Goal: Task Accomplishment & Management: Manage account settings

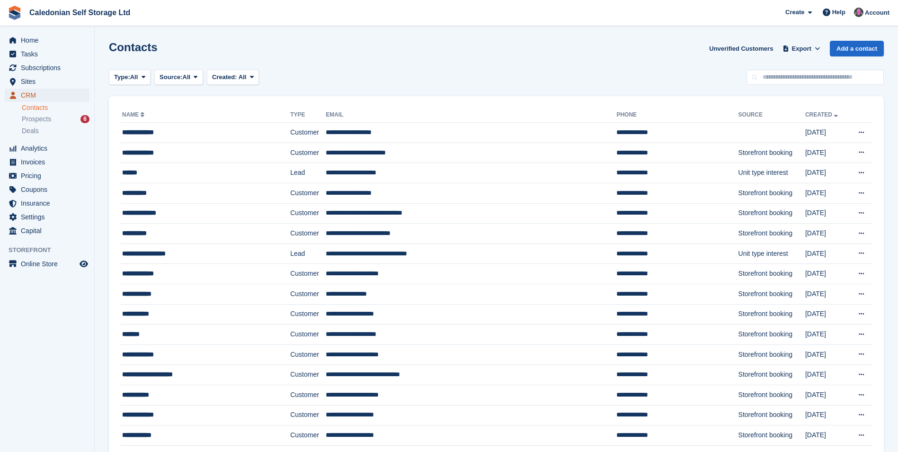
drag, startPoint x: 59, startPoint y: 96, endPoint x: 86, endPoint y: 94, distance: 27.6
click at [59, 96] on span "CRM" at bounding box center [49, 95] width 57 height 13
click at [807, 76] on input "text" at bounding box center [815, 78] width 137 height 16
type input "*****"
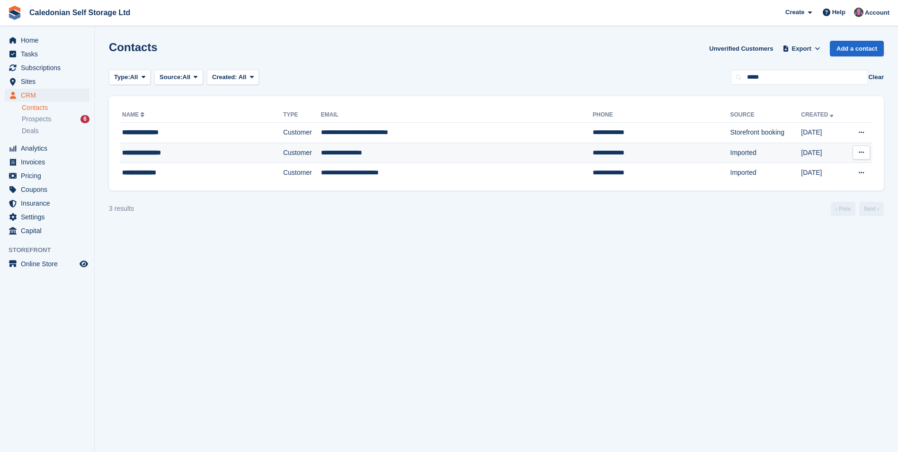
click at [394, 154] on td "**********" at bounding box center [457, 153] width 272 height 20
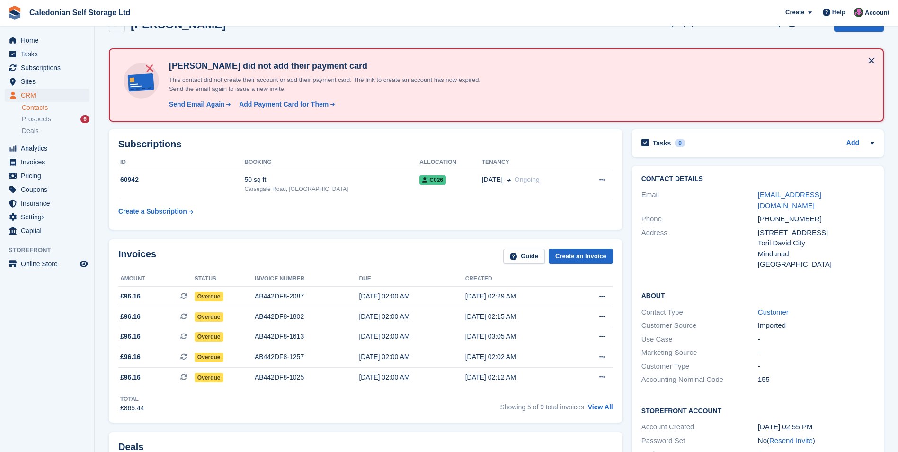
scroll to position [47, 0]
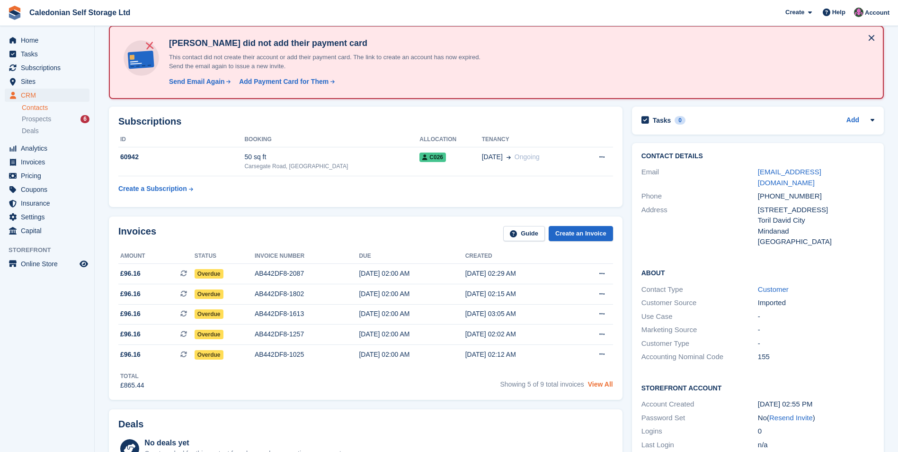
click at [608, 385] on link "View All" at bounding box center [600, 384] width 25 height 8
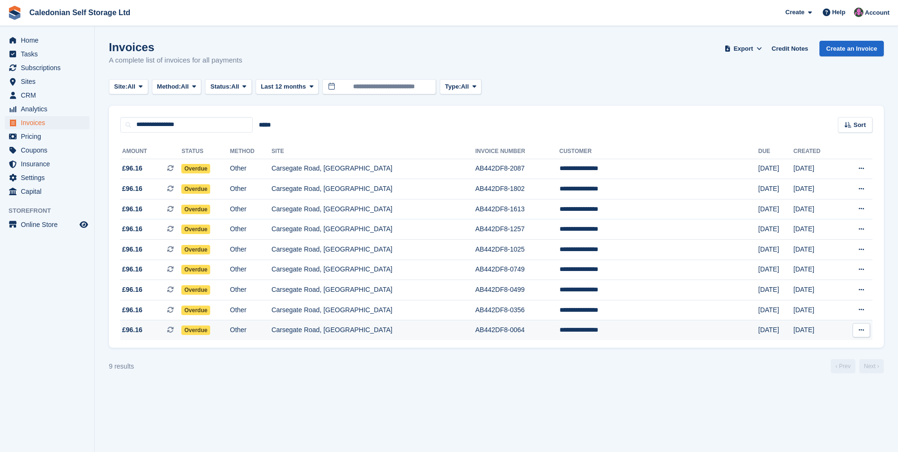
click at [205, 325] on td "Overdue" at bounding box center [205, 330] width 48 height 20
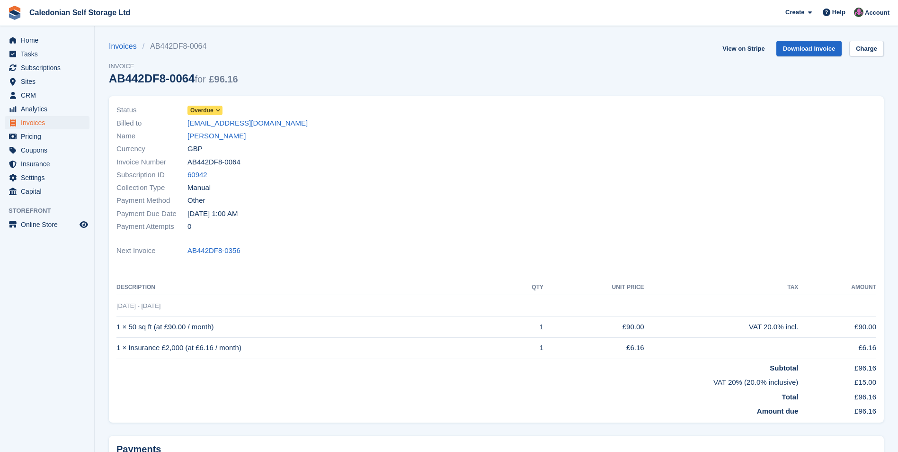
click at [211, 108] on span "Overdue" at bounding box center [201, 110] width 23 height 9
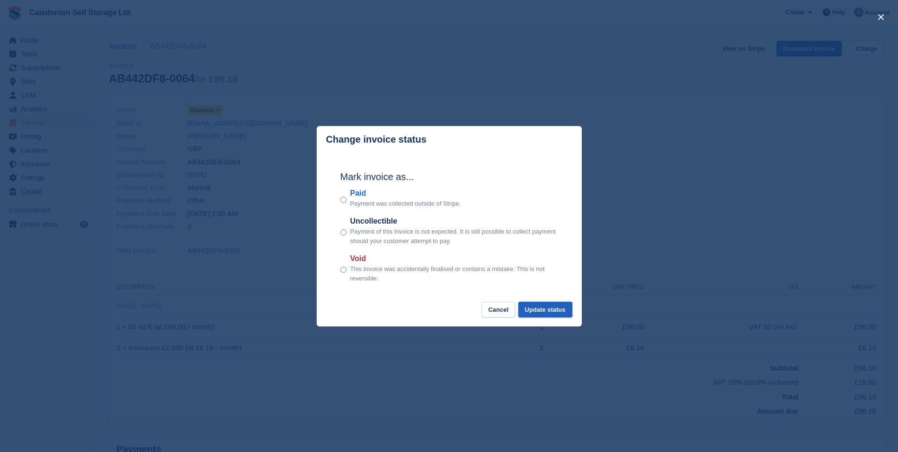
click at [534, 312] on button "Update status" at bounding box center [545, 310] width 54 height 16
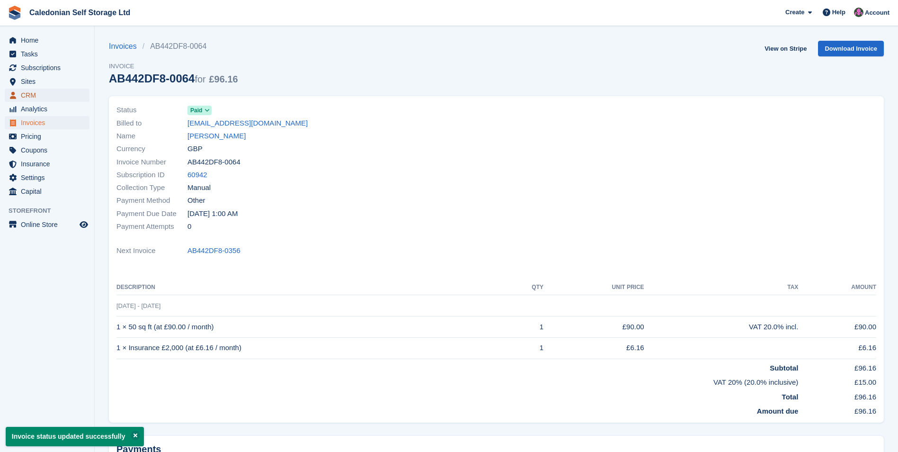
click at [46, 94] on span "CRM" at bounding box center [49, 95] width 57 height 13
